Goal: Task Accomplishment & Management: Use online tool/utility

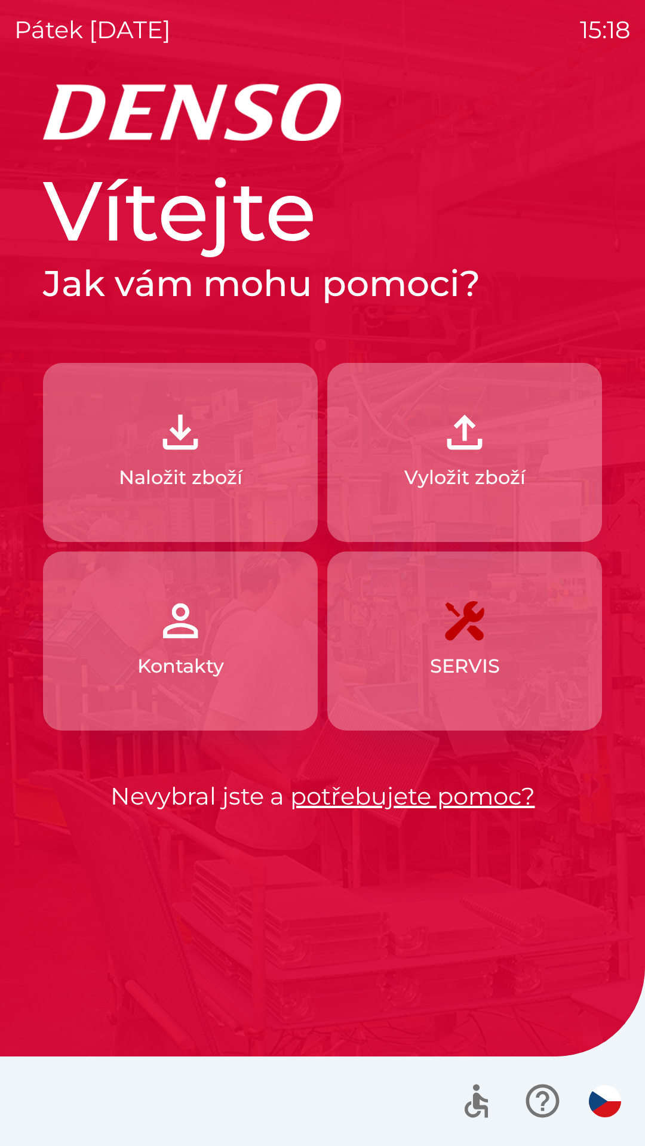
click at [275, 446] on button "Naložit zboží" at bounding box center [180, 452] width 275 height 179
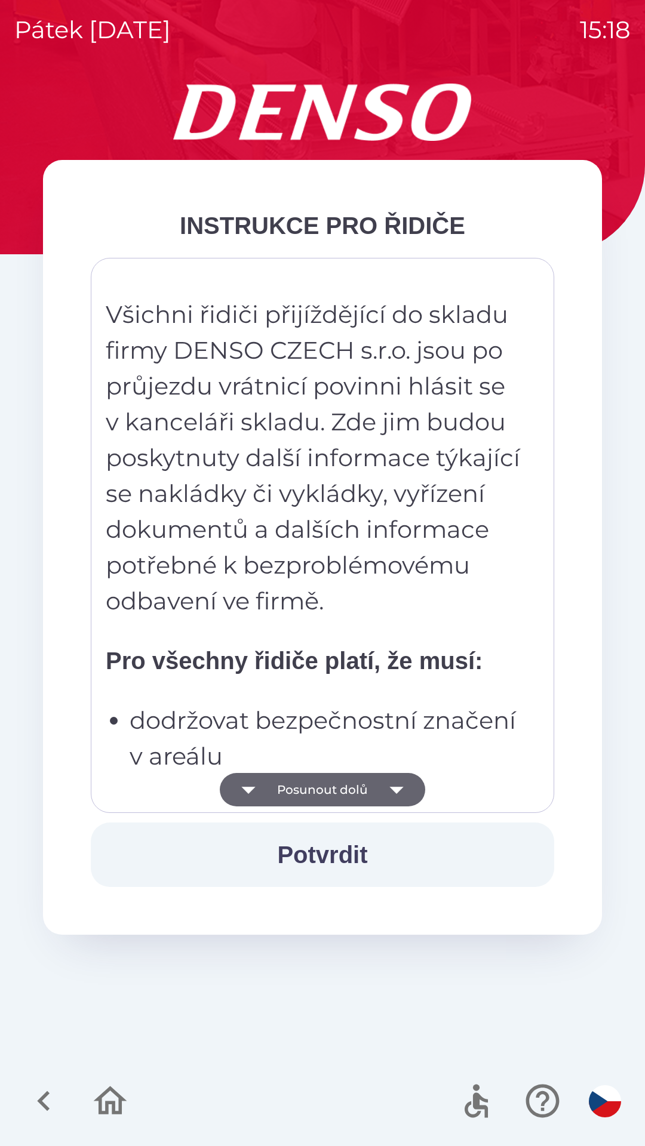
click at [326, 843] on button "Potvrdit" at bounding box center [322, 854] width 463 height 64
click at [35, 1100] on icon "button" at bounding box center [44, 1101] width 40 height 40
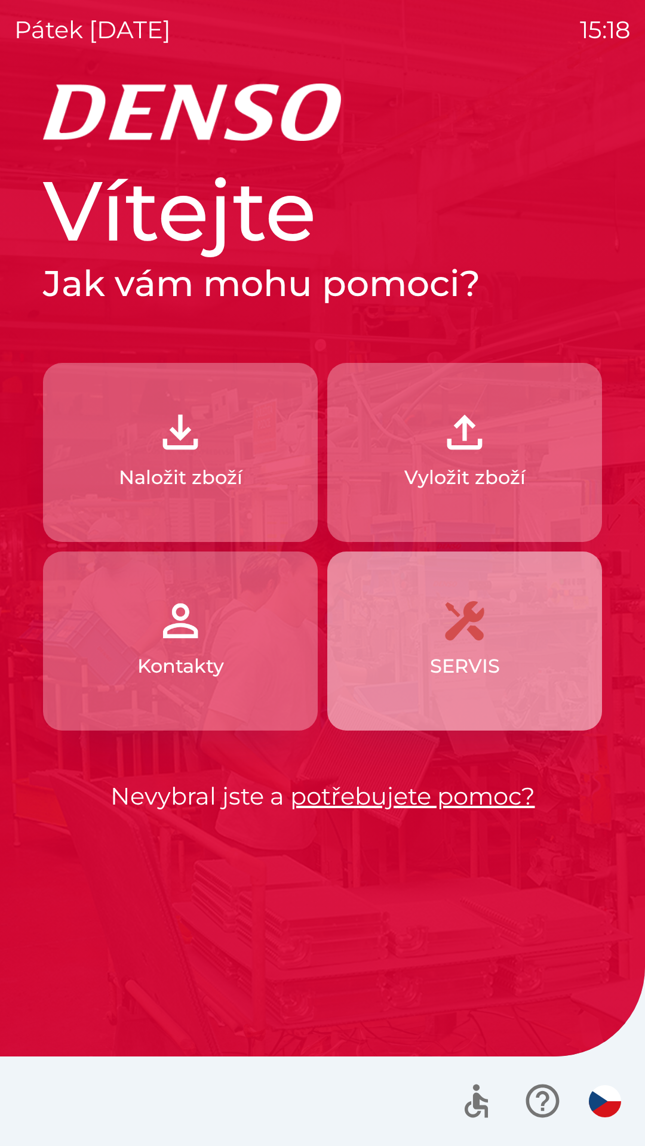
click at [401, 657] on button "SERVIS" at bounding box center [464, 640] width 275 height 179
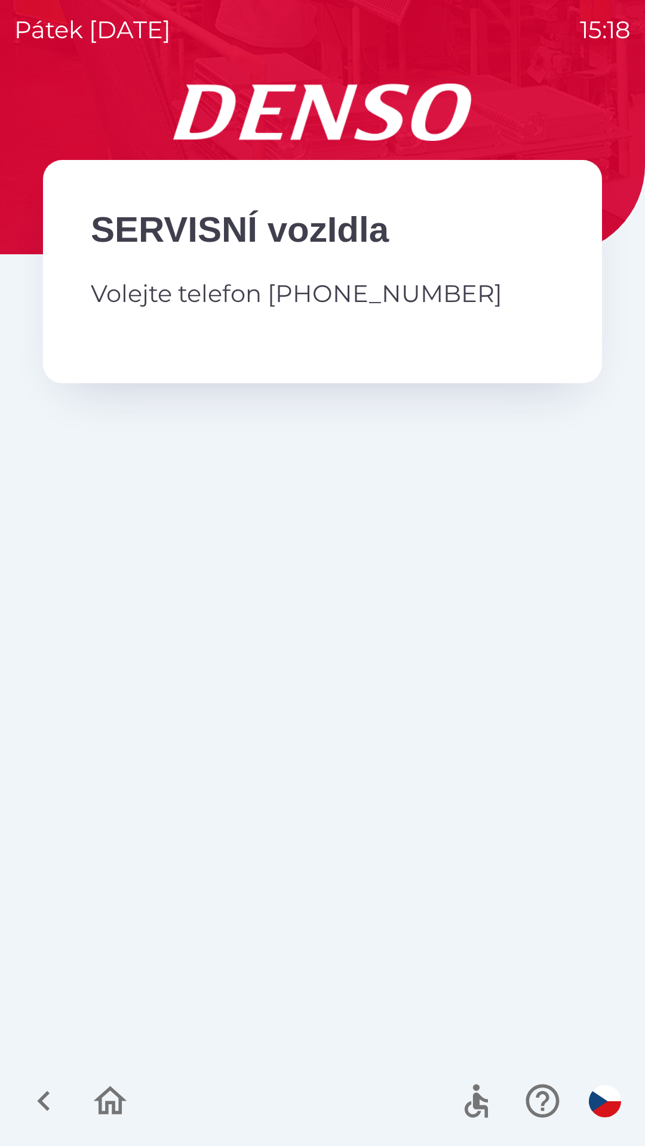
click at [44, 1097] on icon "button" at bounding box center [43, 1101] width 13 height 20
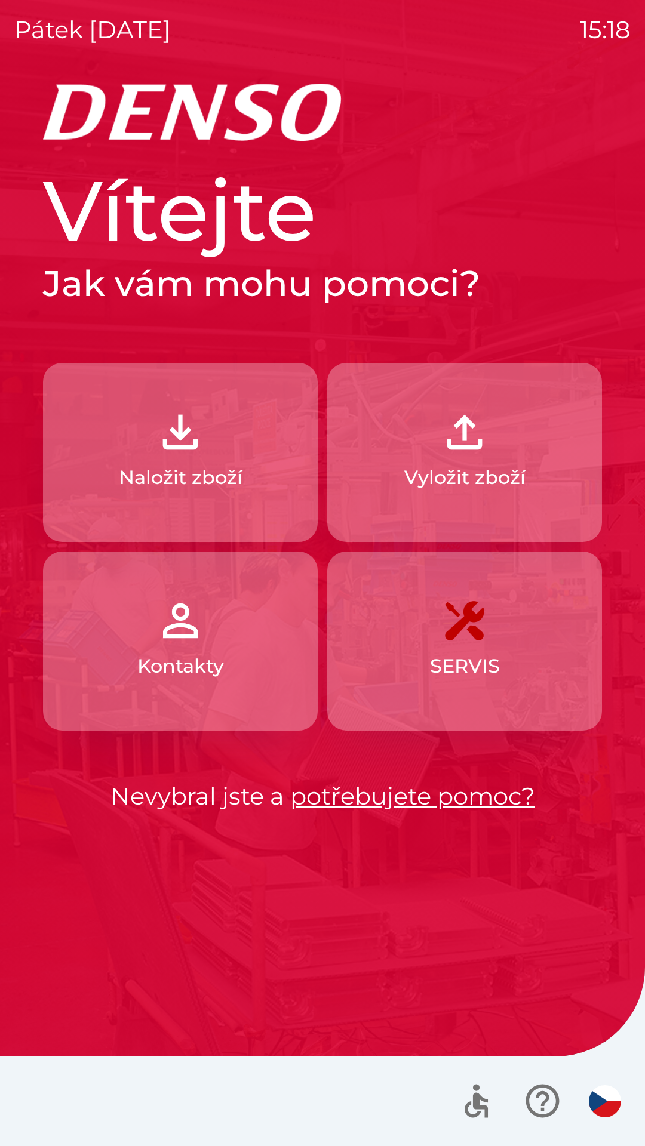
click at [178, 634] on img "button" at bounding box center [180, 620] width 53 height 53
click at [190, 485] on p "Naložit zboží" at bounding box center [181, 477] width 124 height 29
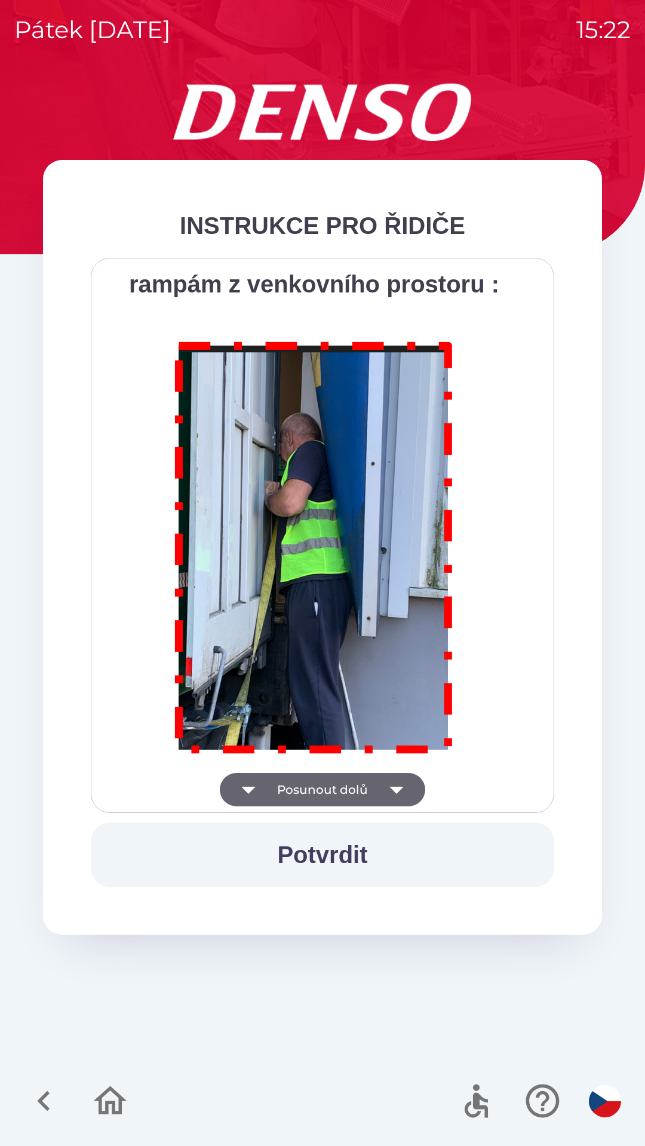
scroll to position [6707, 0]
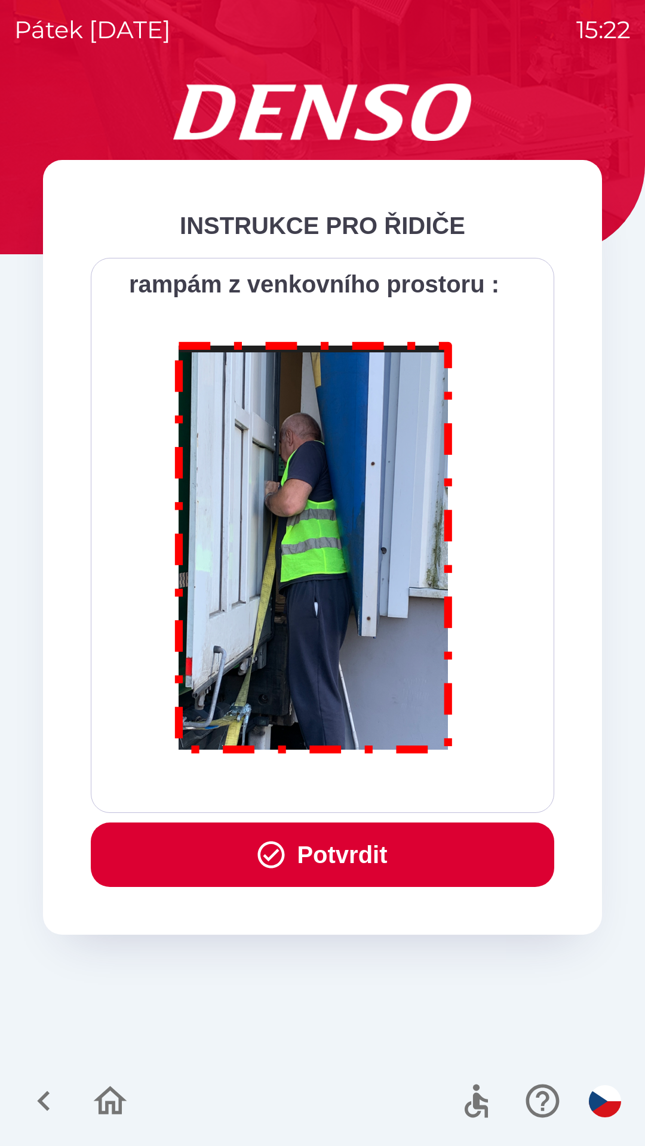
click at [375, 855] on button "Potvrdit" at bounding box center [322, 854] width 463 height 64
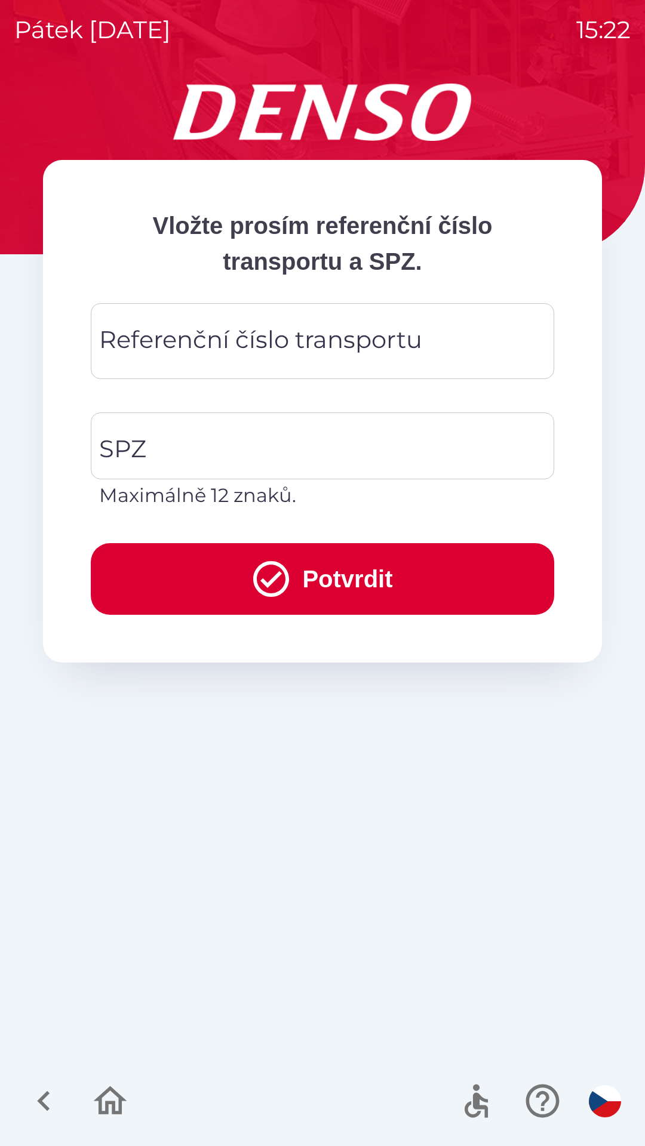
click at [325, 344] on div "Referenční číslo transportu Referenční číslo transportu" at bounding box center [322, 341] width 463 height 76
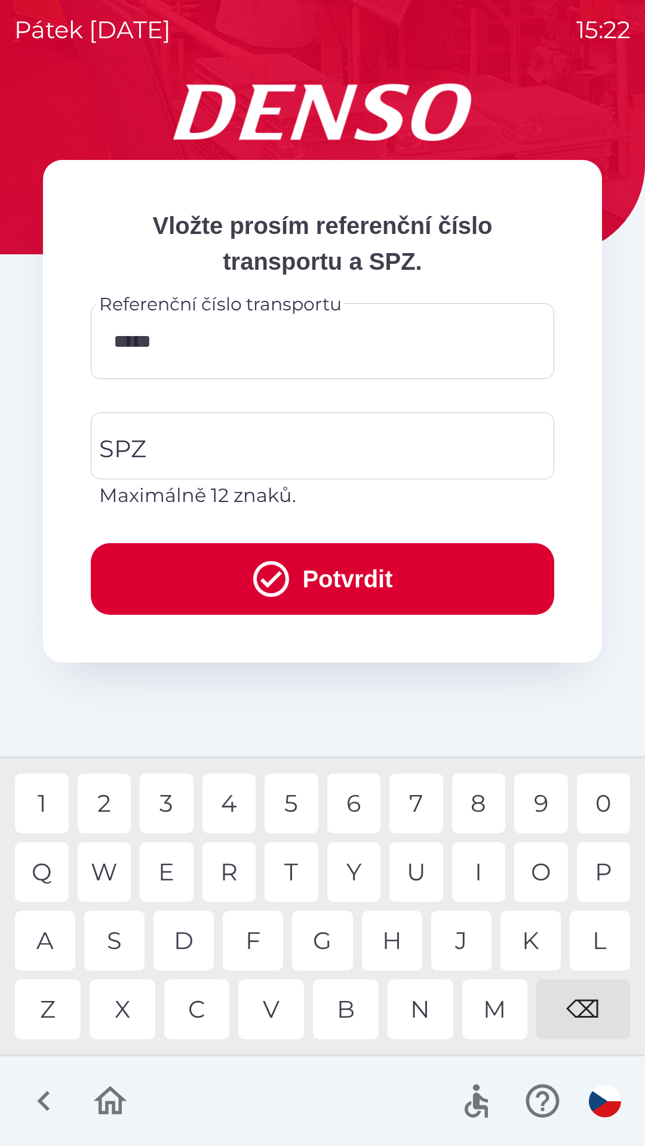
type input "******"
click at [195, 442] on input "SPZ" at bounding box center [313, 446] width 435 height 56
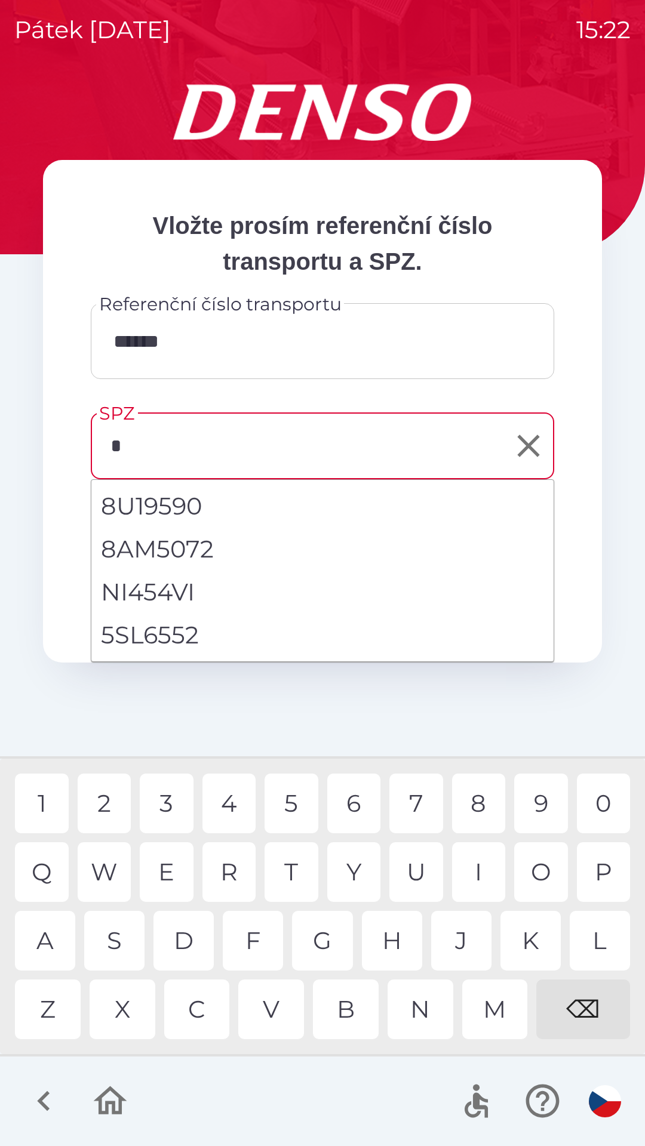
click at [169, 638] on li "5SL6552" at bounding box center [322, 635] width 462 height 43
type input "*******"
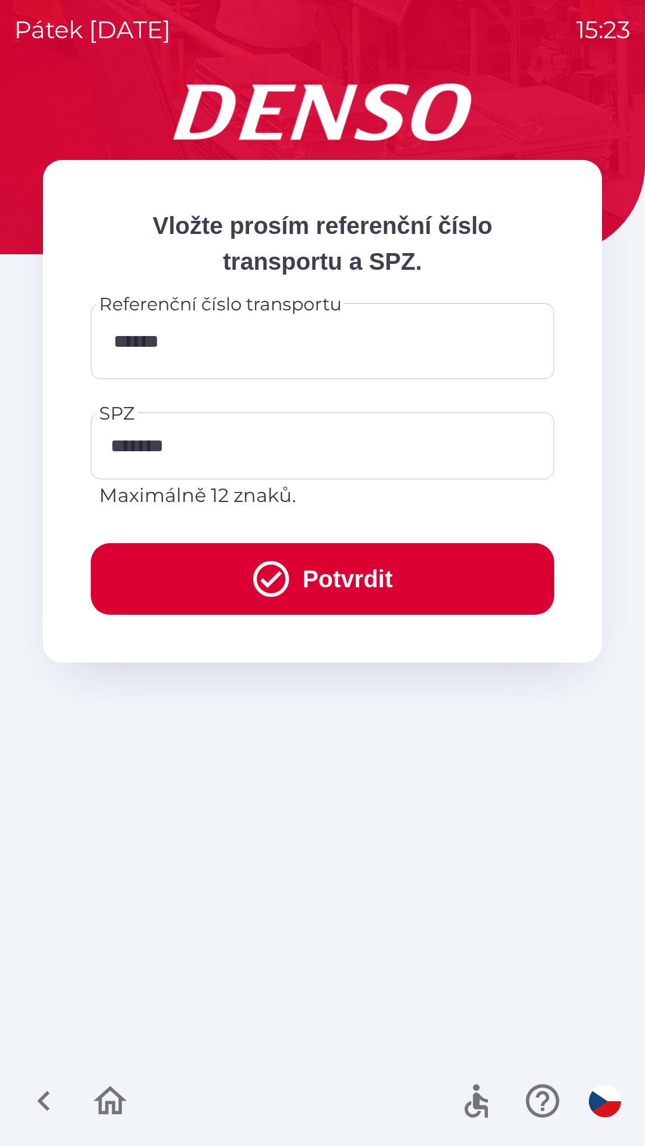
click at [205, 572] on button "Potvrdit" at bounding box center [322, 579] width 463 height 72
